Goal: Information Seeking & Learning: Learn about a topic

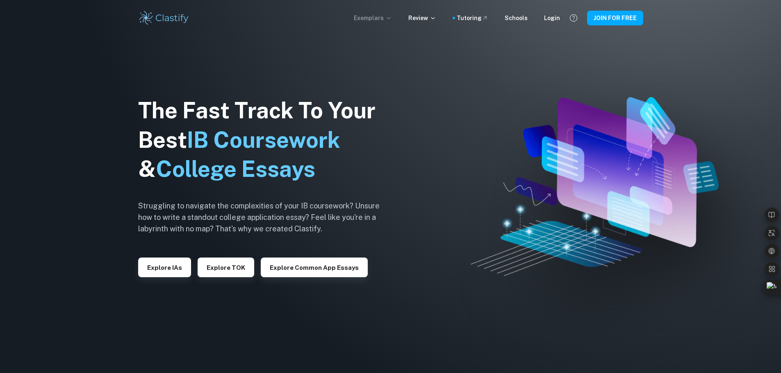
click at [371, 19] on p "Exemplars" at bounding box center [373, 18] width 38 height 9
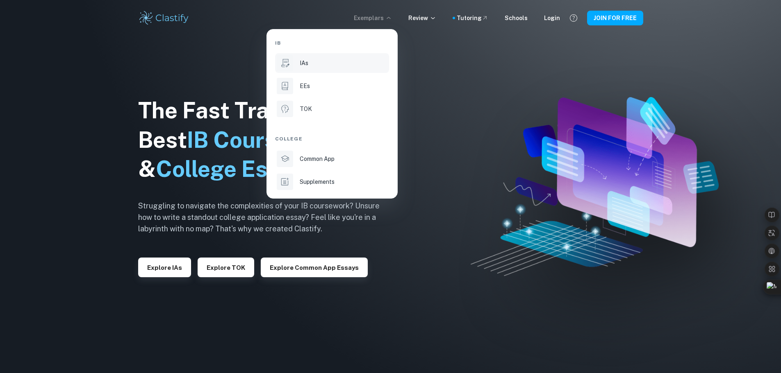
click at [314, 66] on div "IAs" at bounding box center [344, 63] width 88 height 9
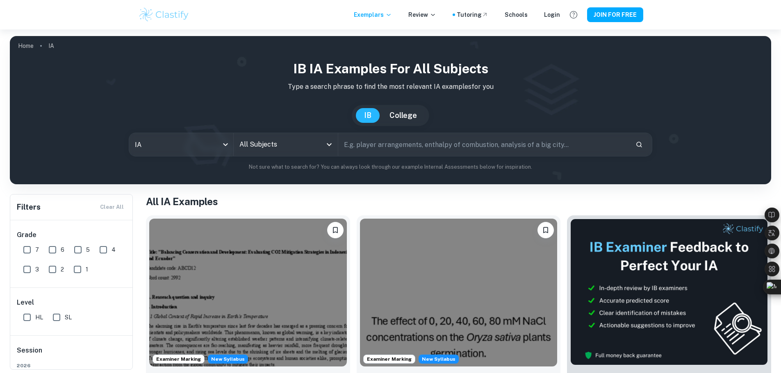
click at [271, 145] on input "All Subjects" at bounding box center [279, 145] width 84 height 16
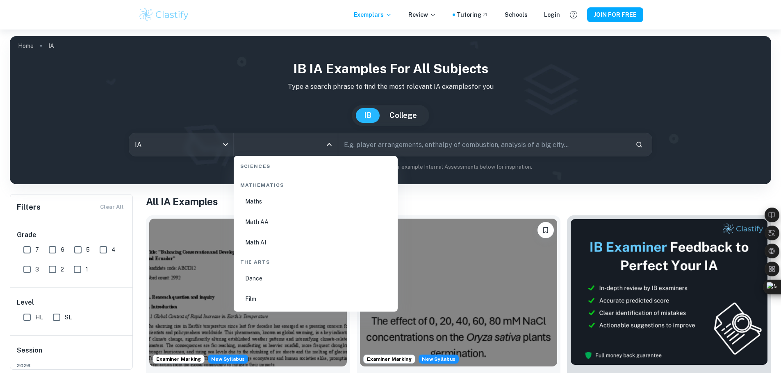
scroll to position [1394, 0]
click at [317, 225] on li "Math AA" at bounding box center [315, 227] width 157 height 19
type input "Math AA"
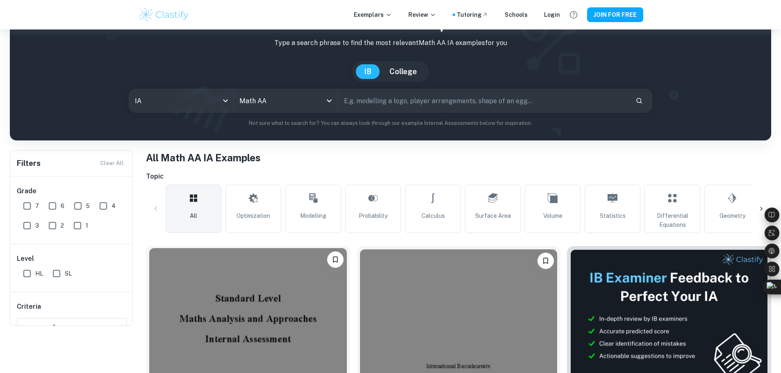
scroll to position [82, 0]
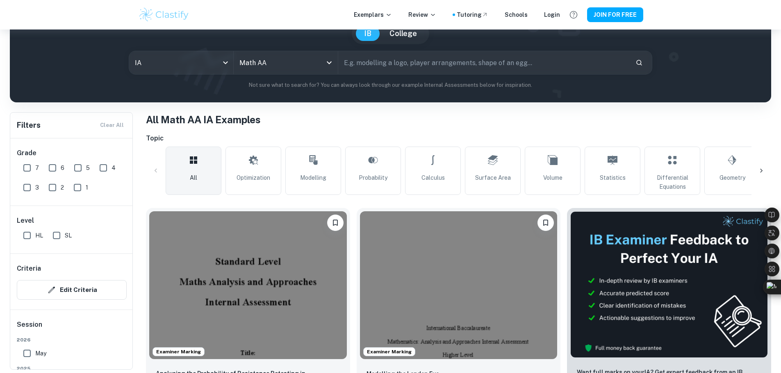
drag, startPoint x: 316, startPoint y: 175, endPoint x: 252, endPoint y: 181, distance: 63.3
click at [316, 175] on span "Modelling" at bounding box center [313, 177] width 26 height 9
type input "Modelling"
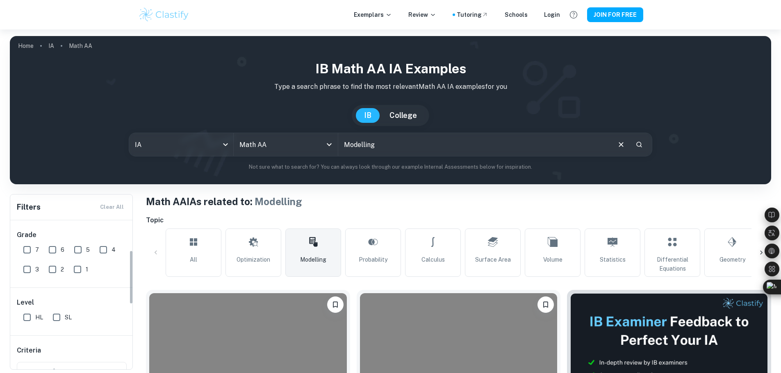
scroll to position [82, 0]
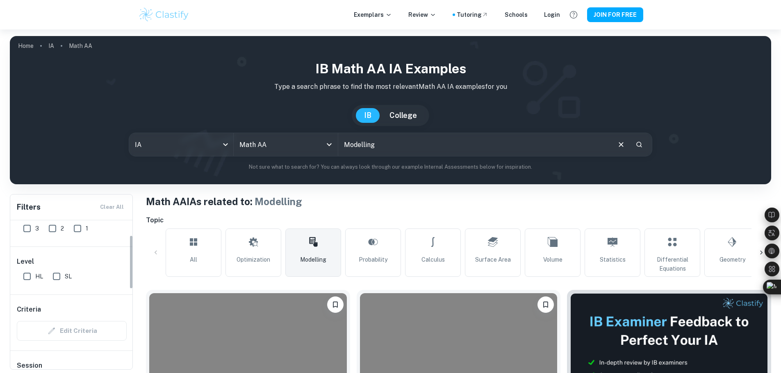
click at [59, 273] on input "SL" at bounding box center [56, 276] width 16 height 16
checkbox input "true"
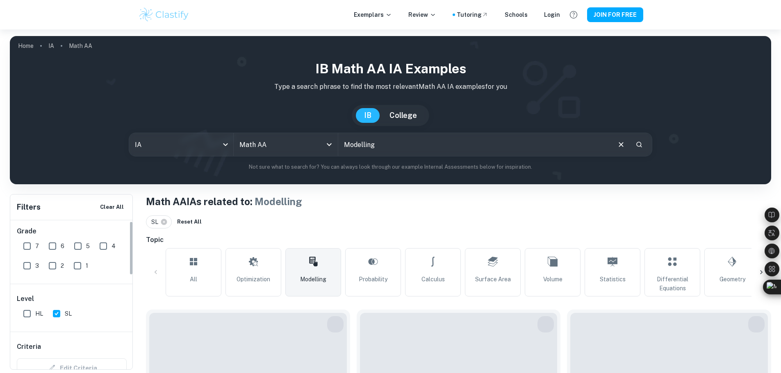
scroll to position [0, 0]
click at [26, 247] on input "7" at bounding box center [27, 250] width 16 height 16
checkbox input "true"
click at [46, 249] on input "6" at bounding box center [52, 250] width 16 height 16
checkbox input "true"
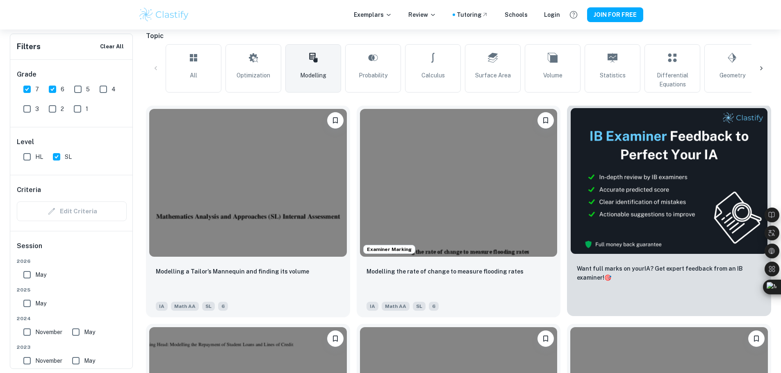
scroll to position [205, 0]
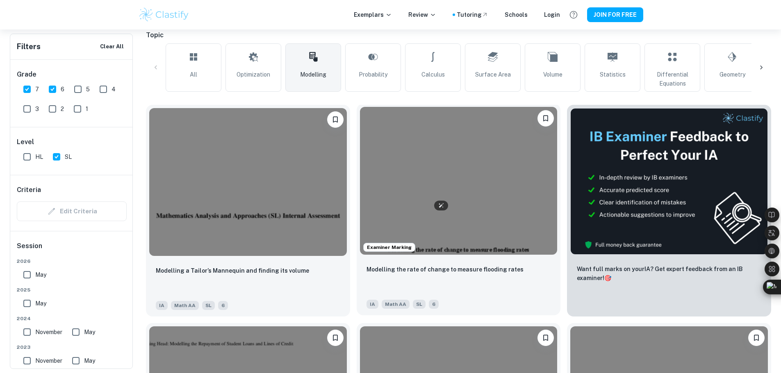
click at [424, 155] on img at bounding box center [459, 181] width 198 height 148
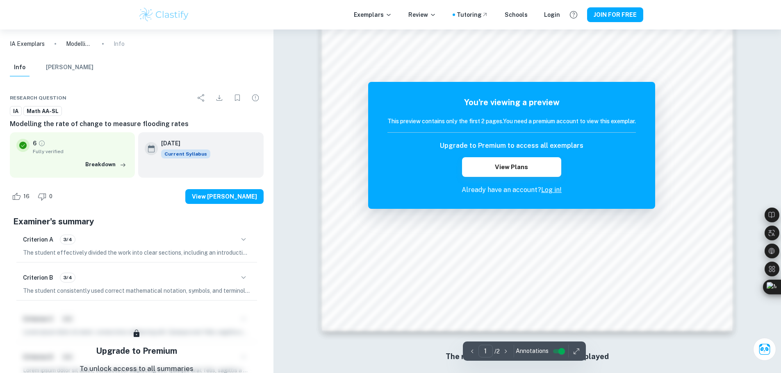
scroll to position [786, 0]
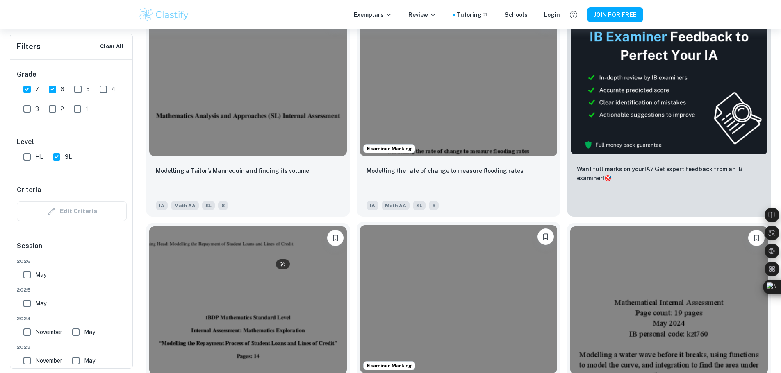
scroll to position [328, 0]
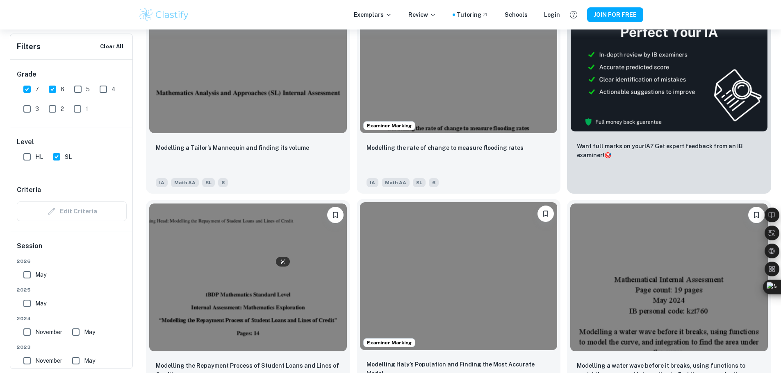
click at [360, 202] on img at bounding box center [459, 276] width 198 height 148
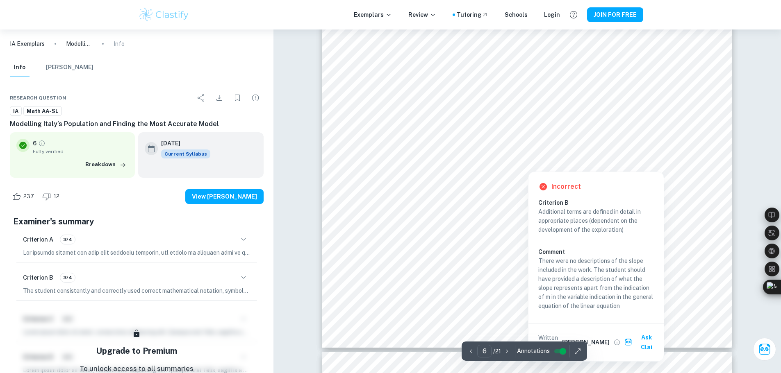
scroll to position [3320, 0]
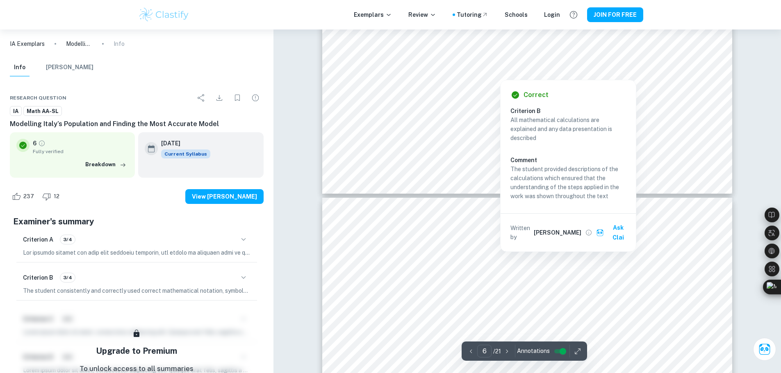
type input "7"
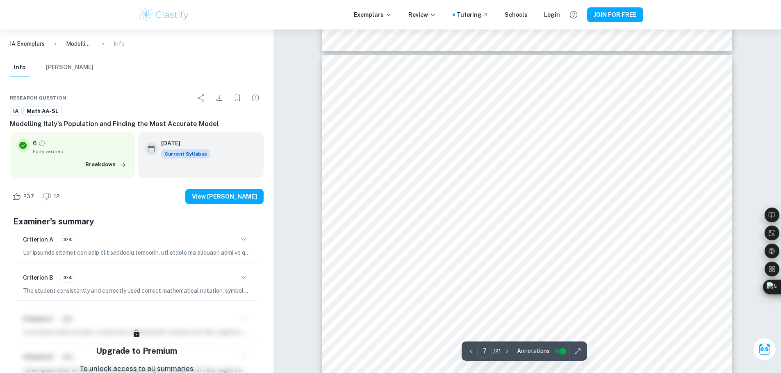
scroll to position [3606, 0]
